Goal: Use online tool/utility: Utilize a website feature to perform a specific function

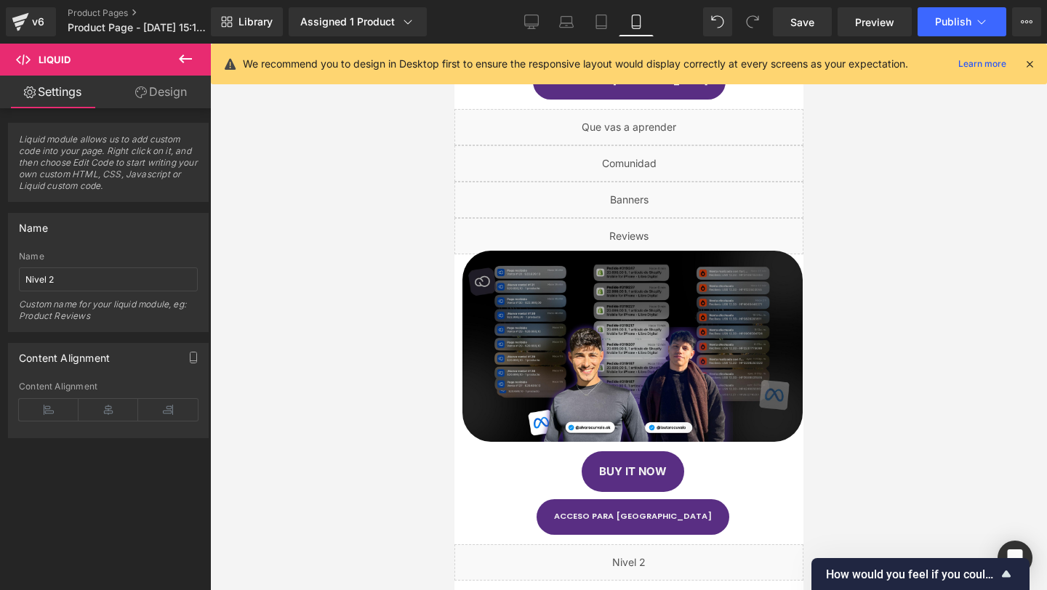
scroll to position [360, 0]
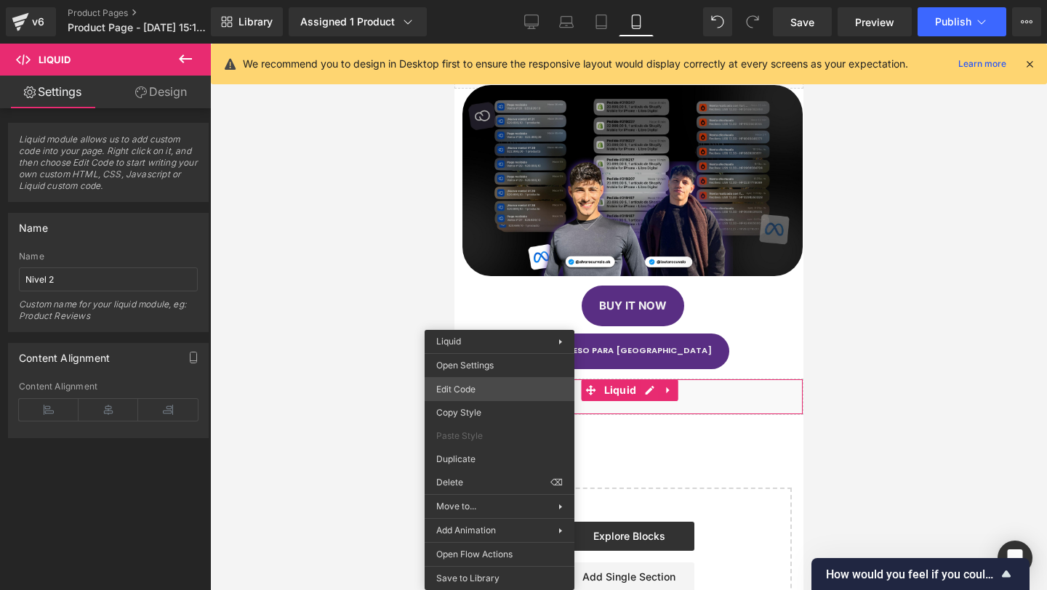
click at [486, 0] on div "Liquid You are previewing how the will restyle your page. You can not edit Elem…" at bounding box center [523, 0] width 1047 height 0
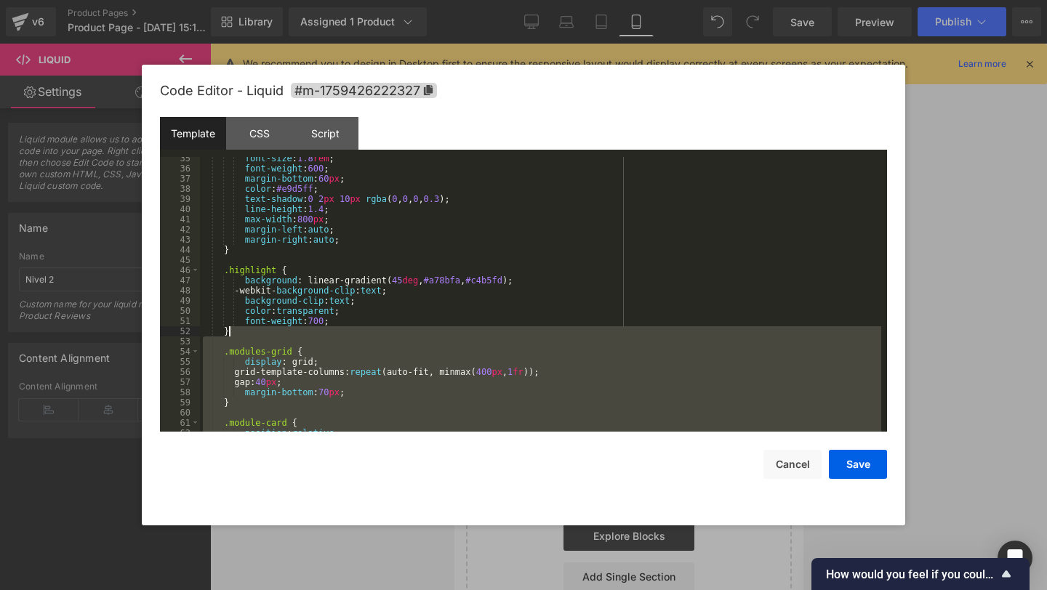
scroll to position [0, 0]
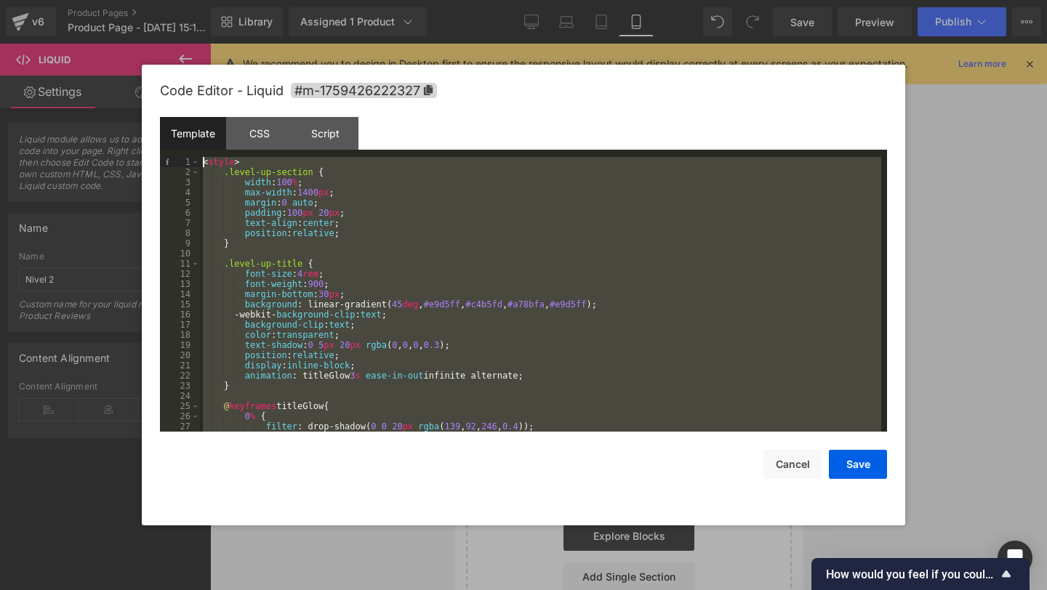
drag, startPoint x: 253, startPoint y: 419, endPoint x: 175, endPoint y: 152, distance: 277.9
click at [175, 152] on div "Template CSS Script Data 1 2 3 4 5 6 7 8 9 10 11 12 13 14 15 16 17 18 19 20 21 …" at bounding box center [523, 274] width 727 height 315
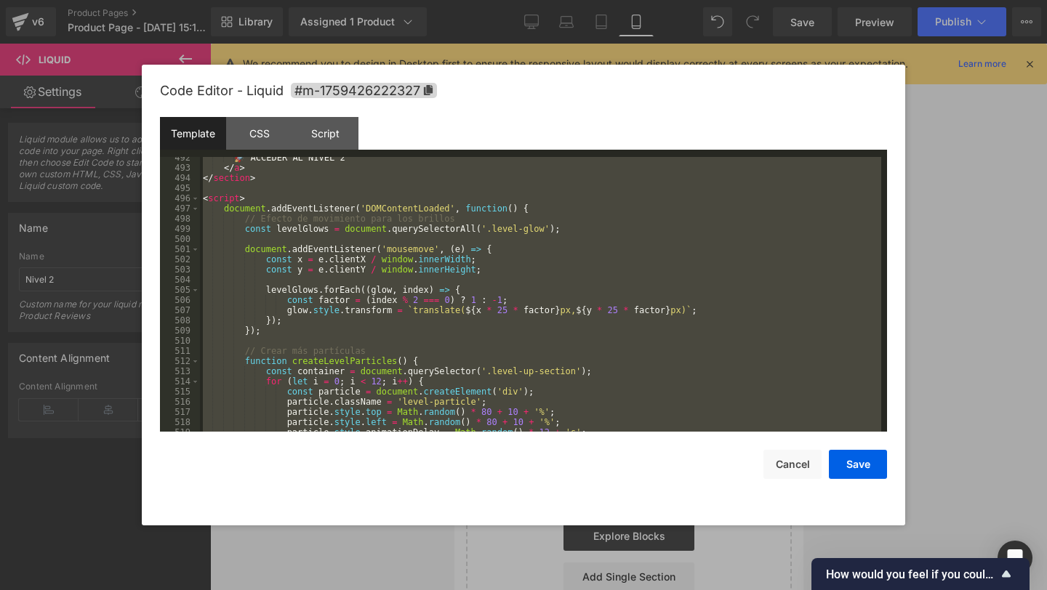
click at [562, 342] on div "🚀 ACCEDER AL NIVEL 2 </ a > </ section > < script > document . addEventListener…" at bounding box center [540, 300] width 681 height 295
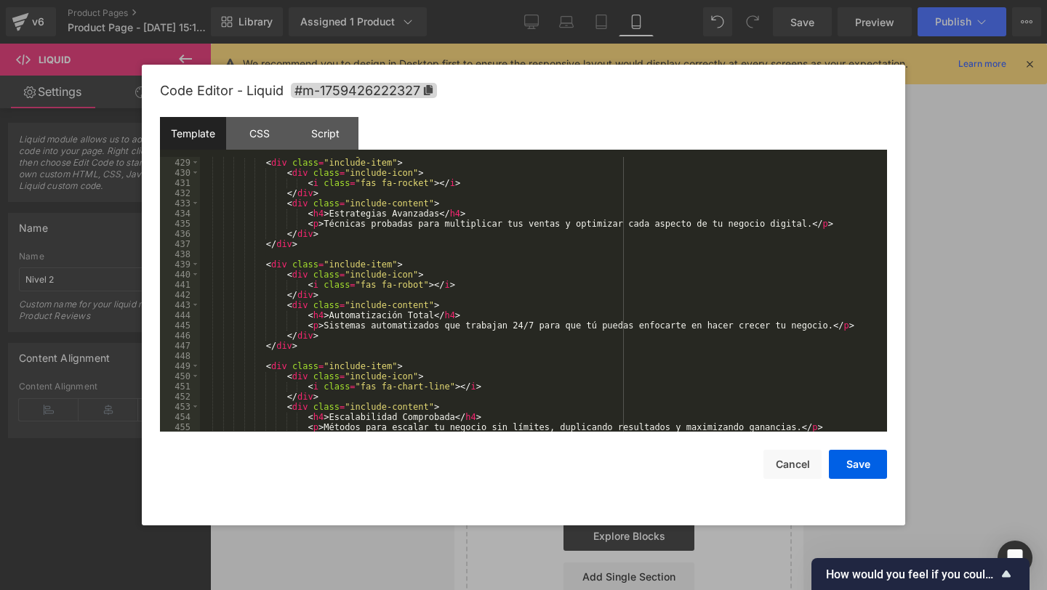
scroll to position [4354, 0]
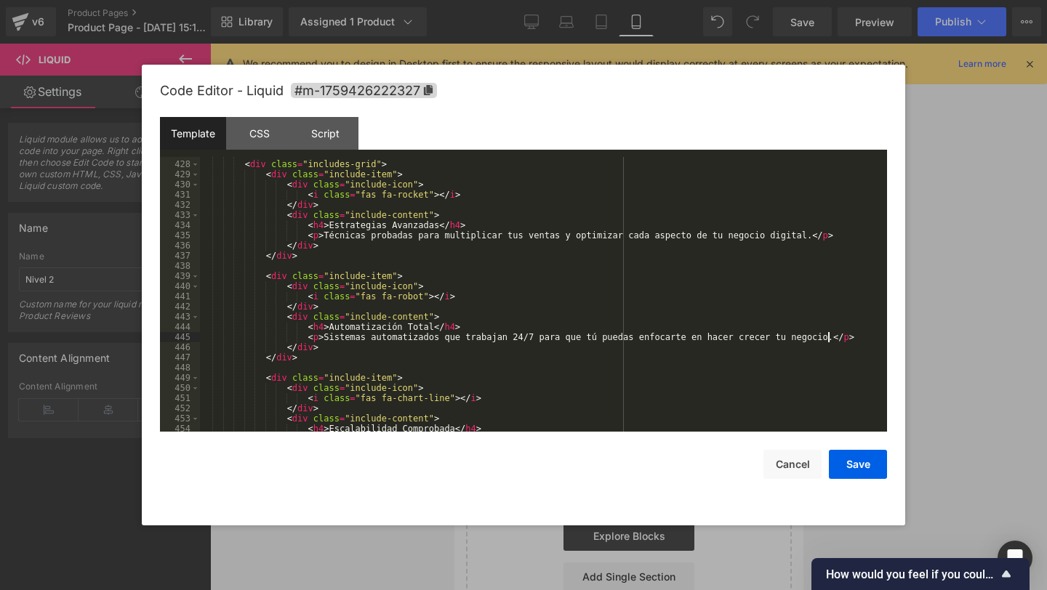
click at [827, 337] on div "< div class = "includes-grid" > < div class = "include-item" > < div class = "i…" at bounding box center [540, 296] width 681 height 295
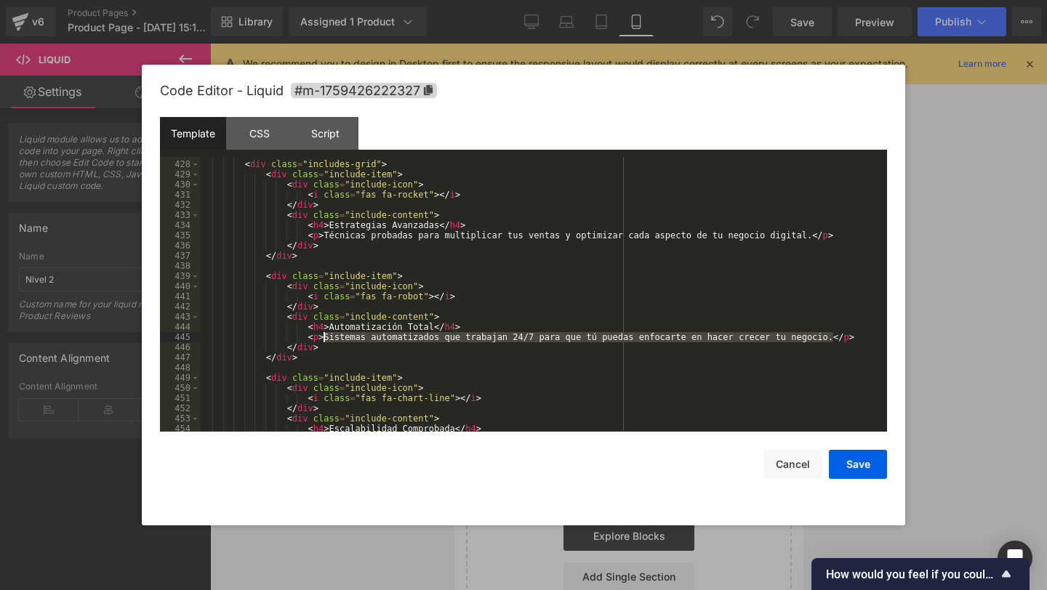
drag, startPoint x: 831, startPoint y: 338, endPoint x: 324, endPoint y: 339, distance: 506.7
click at [324, 339] on div "< div class = "includes-grid" > < div class = "include-item" > < div class = "i…" at bounding box center [540, 296] width 681 height 295
click at [430, 324] on div "< div class = "includes-grid" > < div class = "include-item" > < div class = "i…" at bounding box center [540, 296] width 681 height 295
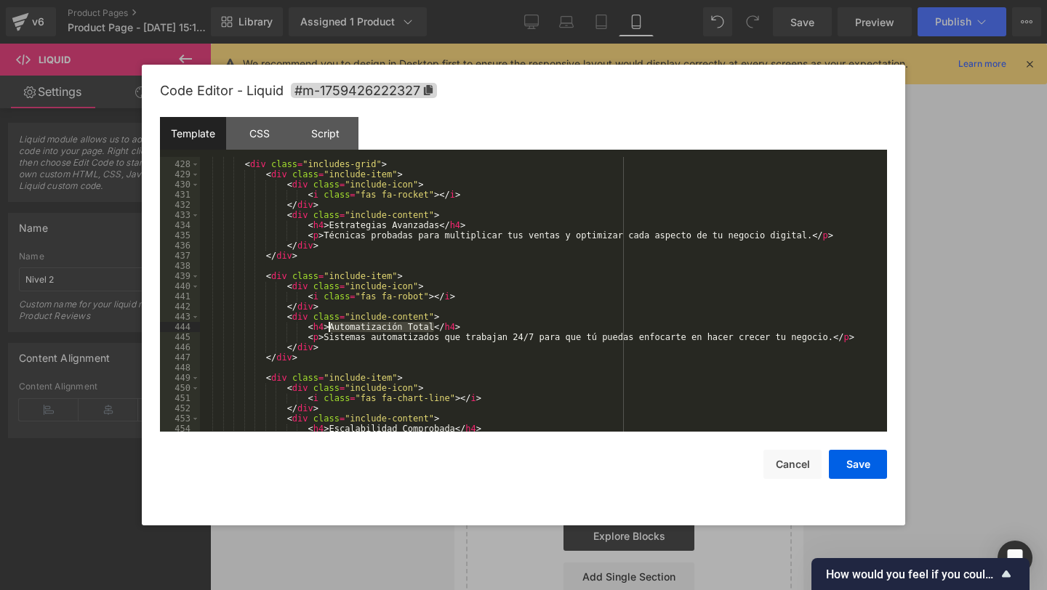
drag, startPoint x: 433, startPoint y: 325, endPoint x: 330, endPoint y: 332, distance: 103.4
click at [329, 332] on div "< div class = "includes-grid" > < div class = "include-item" > < div class = "i…" at bounding box center [540, 296] width 681 height 295
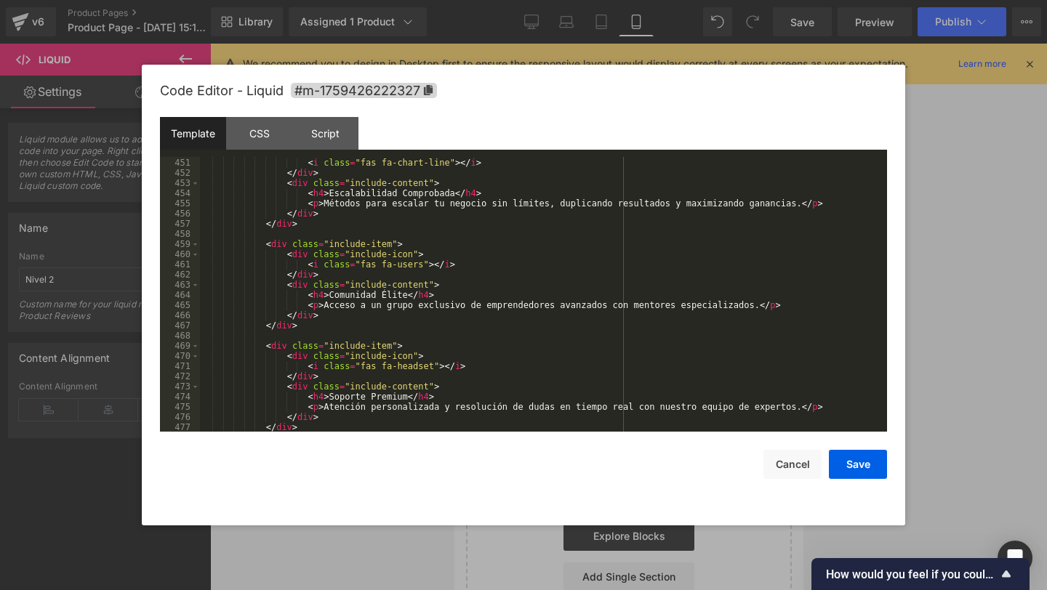
scroll to position [4589, 0]
drag, startPoint x: 614, startPoint y: 205, endPoint x: 558, endPoint y: 204, distance: 55.3
click at [558, 204] on div "< div class = "include-icon" > < i class = "fas fa-chart-line" > </ i > </ div …" at bounding box center [540, 295] width 681 height 295
click at [614, 204] on div "< div class = "include-icon" > < i class = "fas fa-chart-line" > </ i > </ div …" at bounding box center [540, 295] width 681 height 295
drag, startPoint x: 549, startPoint y: 203, endPoint x: 740, endPoint y: 204, distance: 191.2
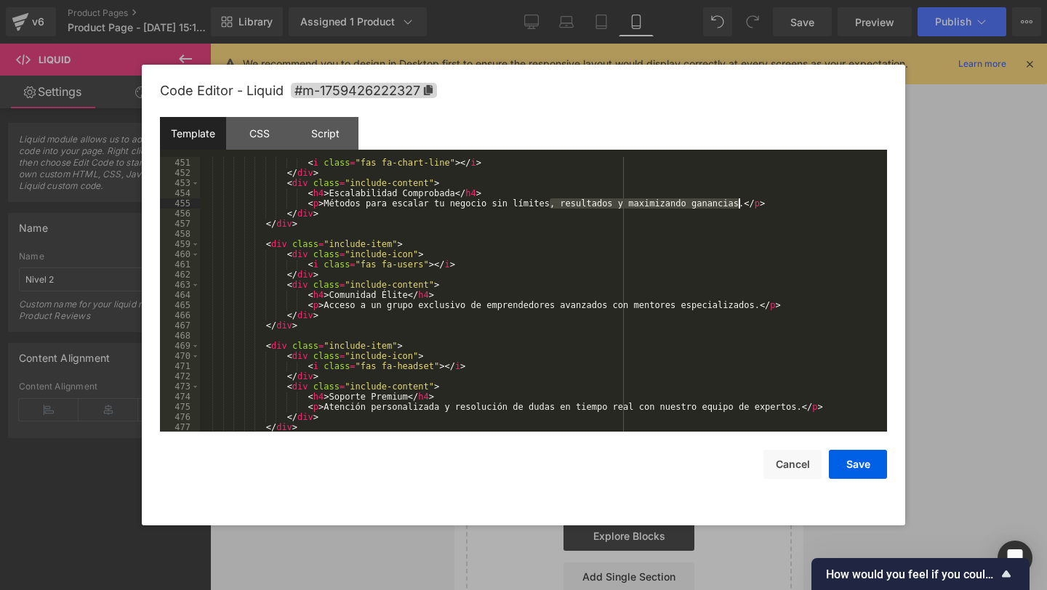
click at [740, 204] on div "< div class = "include-icon" > < i class = "fas fa-chart-line" > </ i > </ div …" at bounding box center [540, 295] width 681 height 295
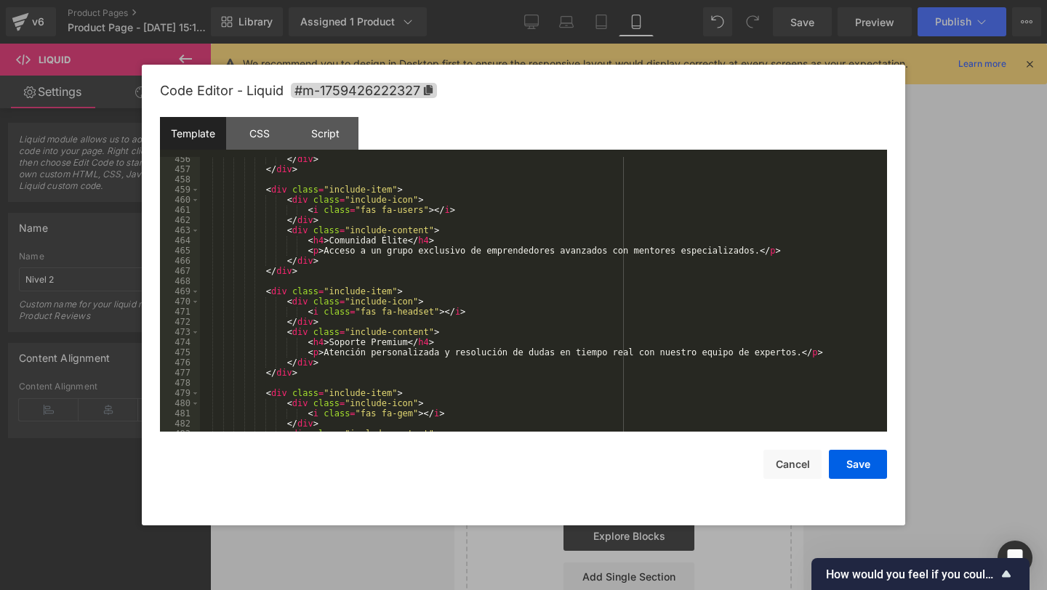
scroll to position [4640, 0]
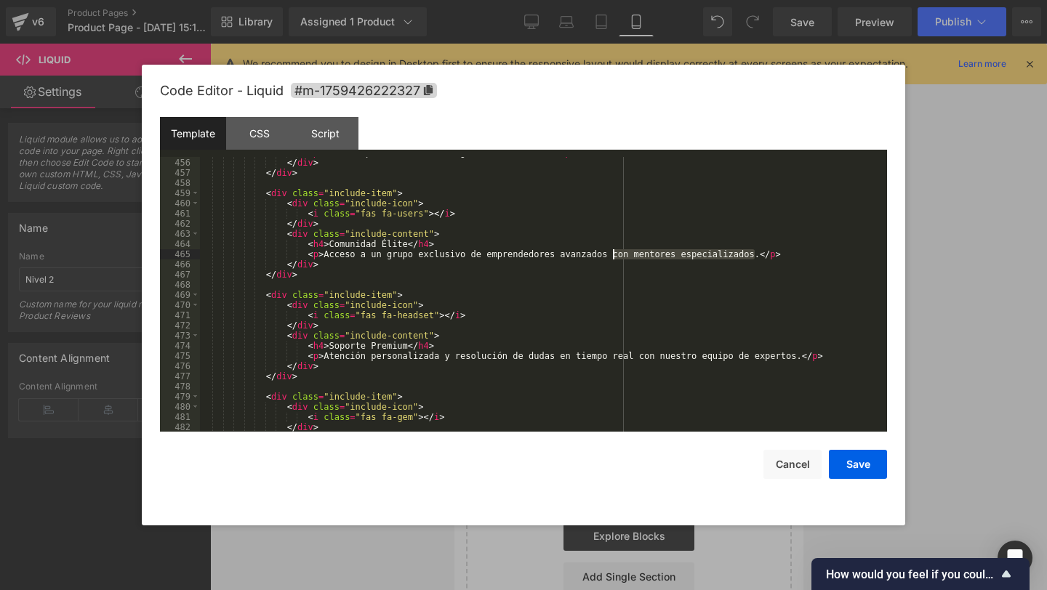
drag, startPoint x: 757, startPoint y: 254, endPoint x: 611, endPoint y: 254, distance: 146.1
click at [611, 254] on div "< p > Métodos para escalar tu negocio sin límites. </ p > </ div > </ div > < d…" at bounding box center [540, 295] width 681 height 295
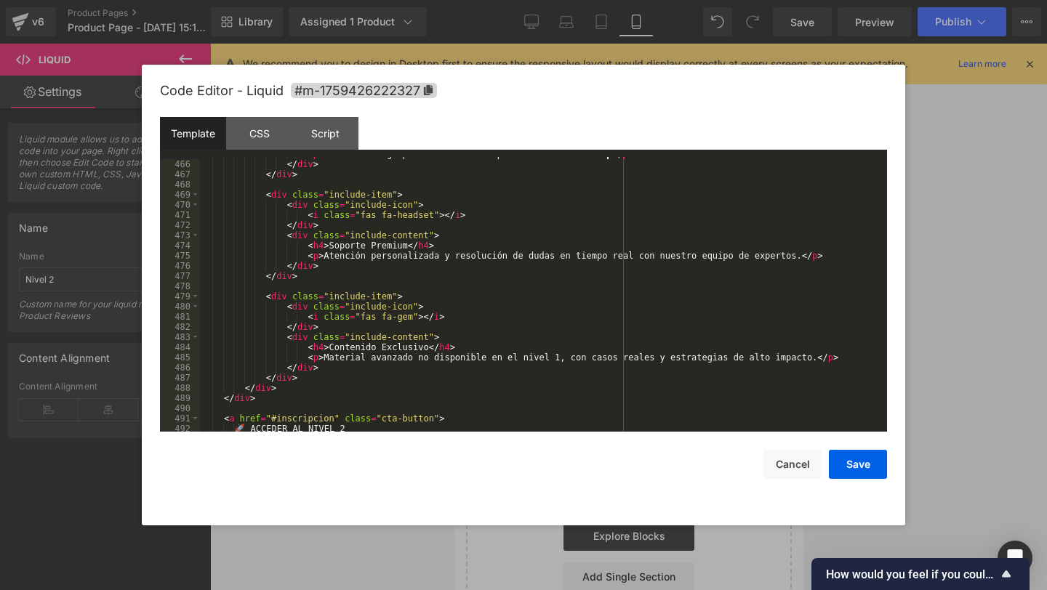
scroll to position [4741, 0]
drag, startPoint x: 406, startPoint y: 247, endPoint x: 331, endPoint y: 248, distance: 75.6
click at [331, 248] on div "< p > Acceso a un grupo exclusivo de emprendedores avanzados. </ p > </ div > <…" at bounding box center [540, 296] width 681 height 295
drag, startPoint x: 797, startPoint y: 258, endPoint x: 324, endPoint y: 260, distance: 472.5
click at [324, 260] on div "< p > Acceso a un grupo exclusivo de emprendedores avanzados. </ p > </ div > <…" at bounding box center [540, 296] width 681 height 295
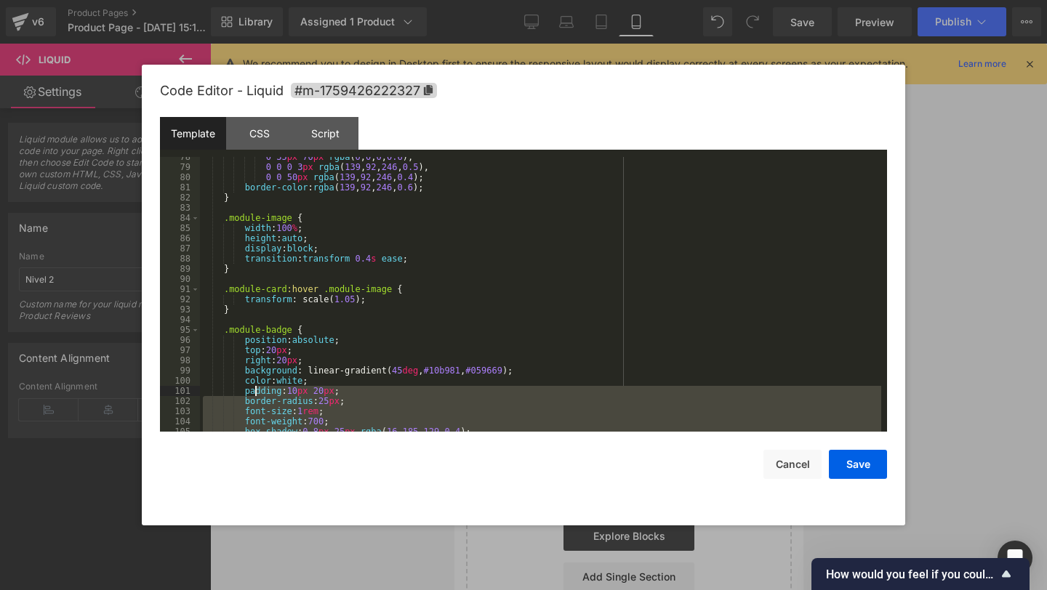
scroll to position [0, 0]
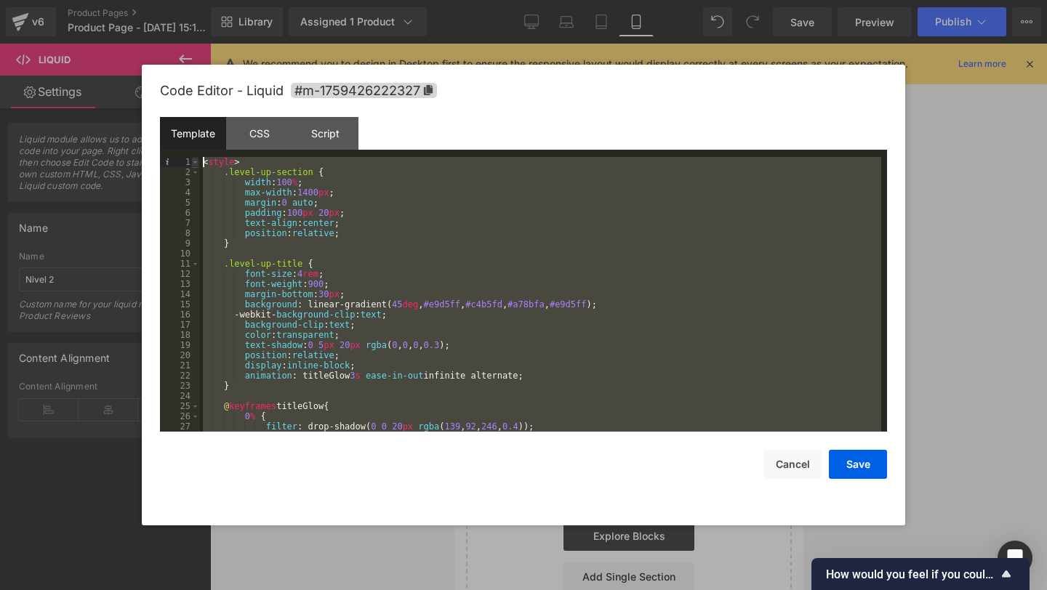
drag, startPoint x: 277, startPoint y: 417, endPoint x: 196, endPoint y: 159, distance: 270.4
click at [196, 159] on pre "1 2 3 4 5 6 7 8 9 10 11 12 13 14 15 16 17 18 19 20 21 22 23 24 25 26 27 28 < st…" at bounding box center [523, 294] width 727 height 275
click at [864, 471] on button "Save" at bounding box center [858, 464] width 58 height 29
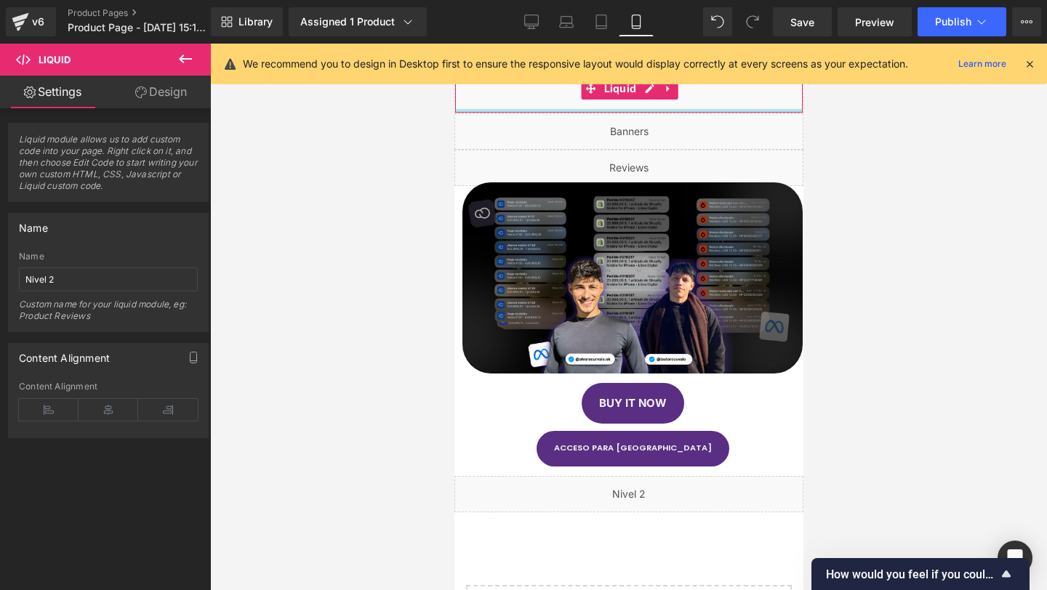
scroll to position [439, 0]
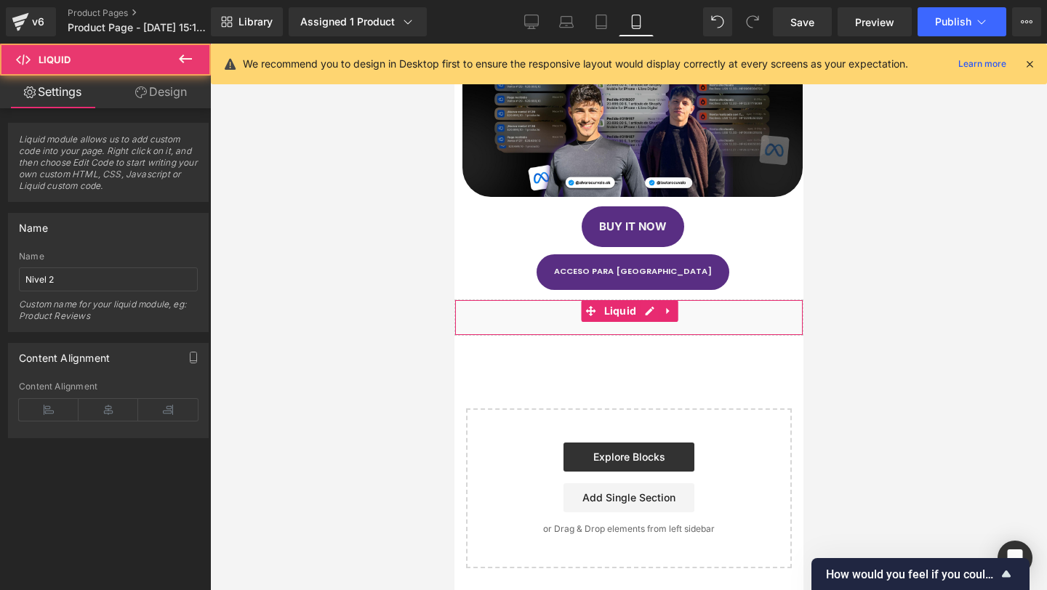
click at [523, 325] on div "Liquid" at bounding box center [628, 318] width 349 height 36
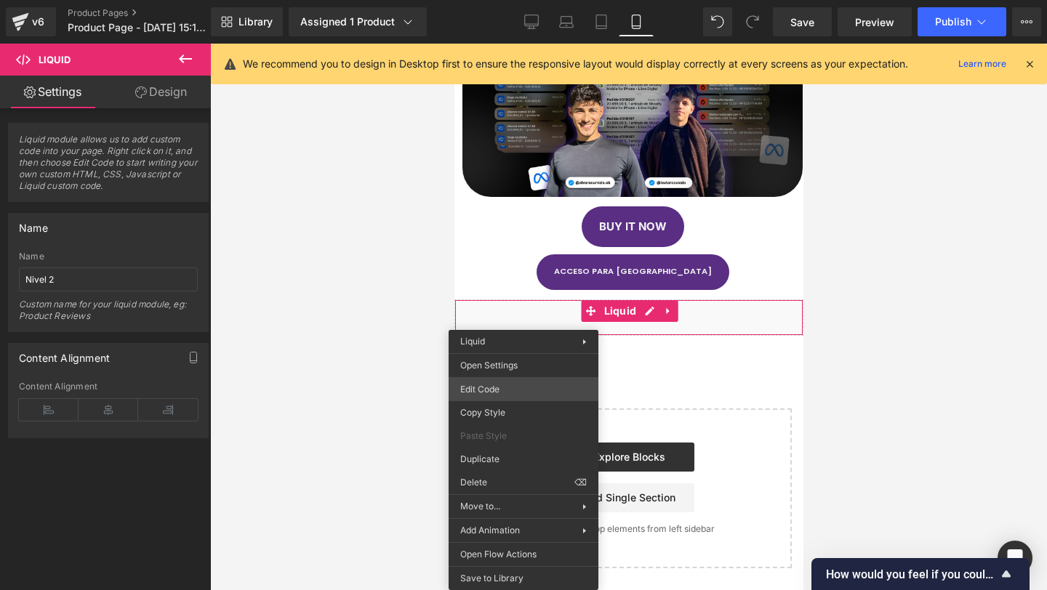
click at [481, 0] on div "Liquid You are previewing how the will restyle your page. You can not edit Elem…" at bounding box center [523, 0] width 1047 height 0
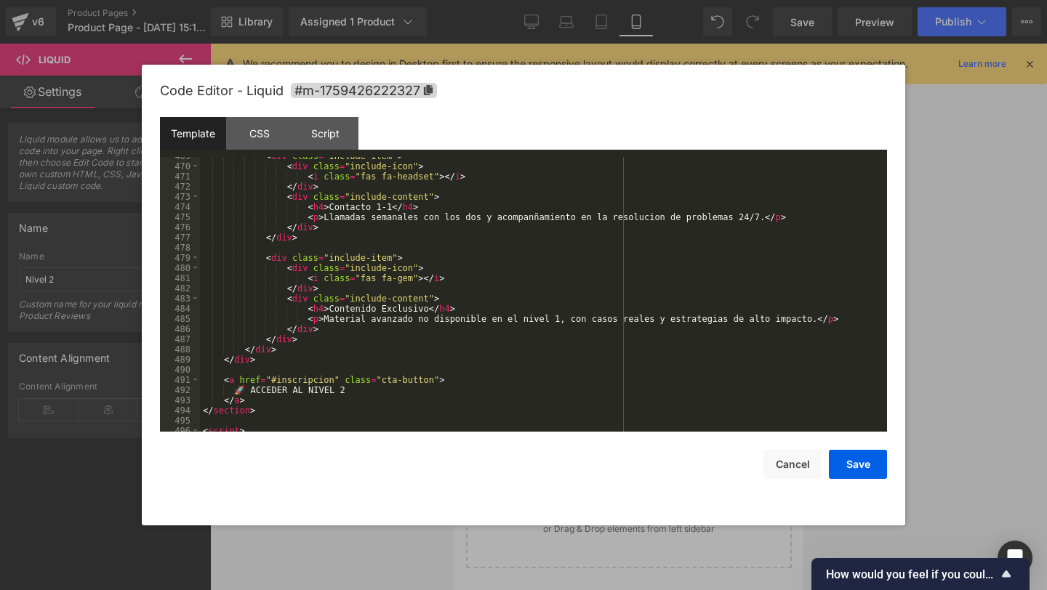
scroll to position [4859, 0]
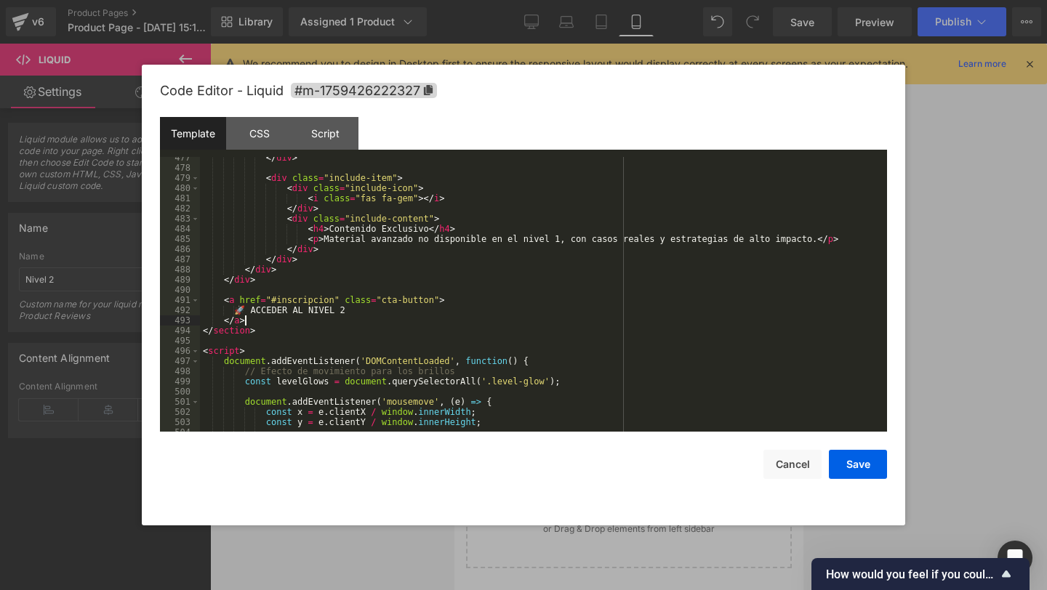
click at [262, 323] on div "</ div > < div class = "include-item" > < div class = "include-icon" > < i clas…" at bounding box center [540, 300] width 681 height 295
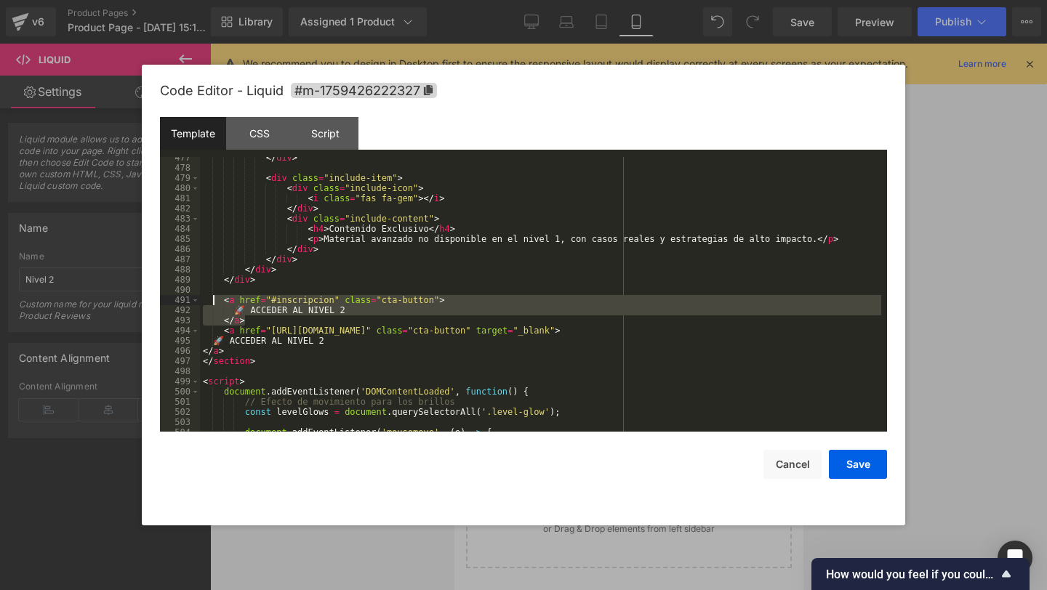
drag, startPoint x: 254, startPoint y: 321, endPoint x: 212, endPoint y: 300, distance: 47.1
click at [212, 300] on div "</ div > < div class = "include-item" > < div class = "include-icon" > < i clas…" at bounding box center [540, 300] width 681 height 295
